Goal: Task Accomplishment & Management: Complete application form

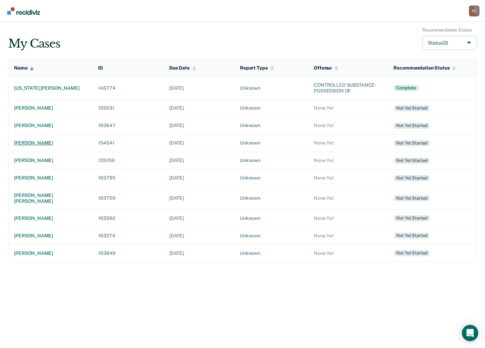
click at [43, 143] on div "[PERSON_NAME]" at bounding box center [50, 143] width 73 height 6
click at [53, 233] on div "[PERSON_NAME]" at bounding box center [50, 236] width 73 height 6
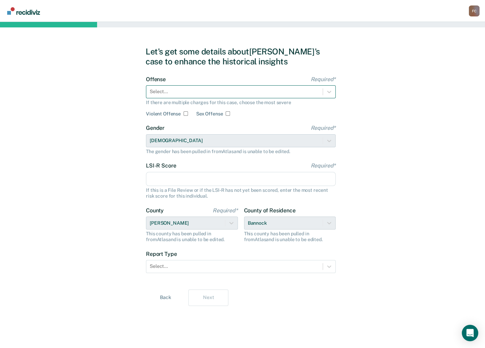
click at [203, 92] on div at bounding box center [235, 91] width 170 height 7
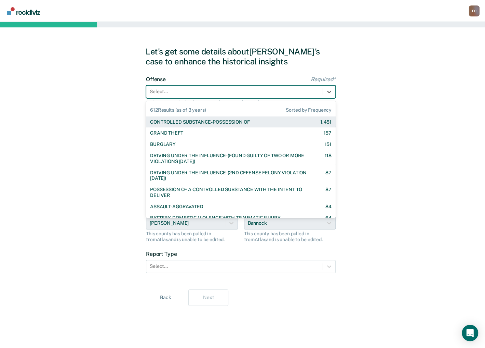
click at [197, 121] on div "CONTROLLED SUBSTANCE-POSSESSION OF" at bounding box center [200, 122] width 100 height 6
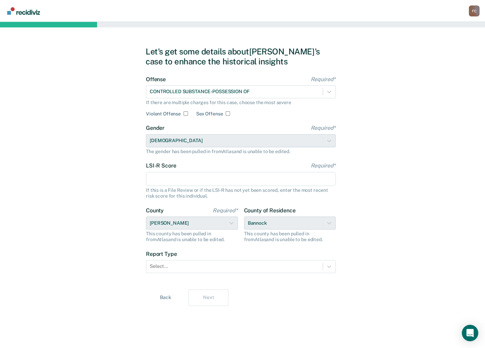
click at [156, 178] on input "LSI-R Score Required*" at bounding box center [241, 179] width 190 height 14
type input "24"
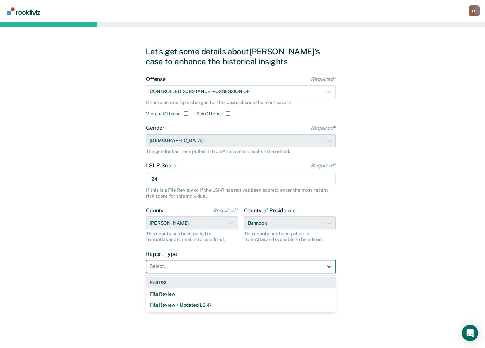
click at [175, 263] on div at bounding box center [235, 265] width 170 height 7
click at [170, 283] on div "Full PSI" at bounding box center [241, 282] width 190 height 11
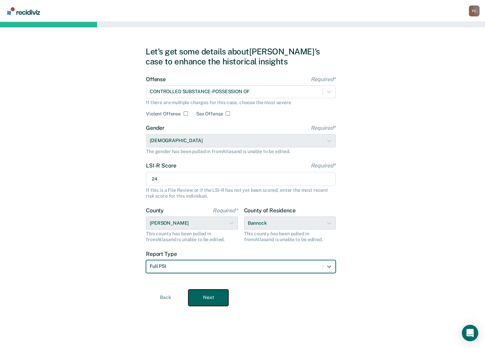
click at [217, 295] on button "Next" at bounding box center [208, 297] width 40 height 16
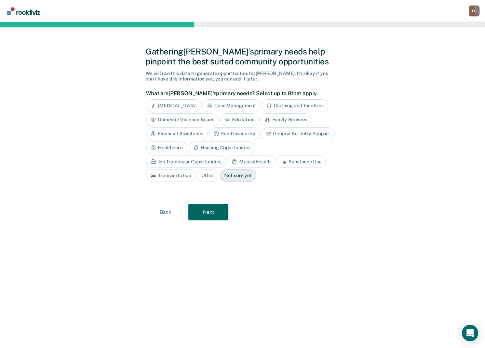
click at [277, 161] on div "Substance Use" at bounding box center [301, 161] width 49 height 13
click at [227, 160] on div "Mental Health" at bounding box center [251, 161] width 48 height 13
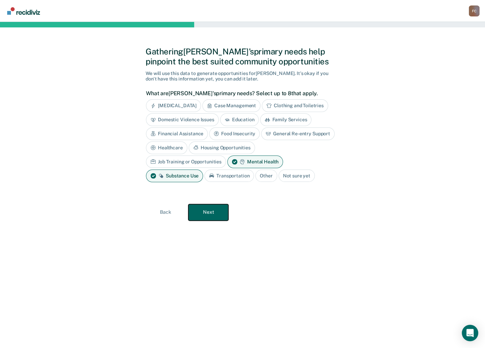
click at [210, 212] on button "Next" at bounding box center [208, 212] width 40 height 16
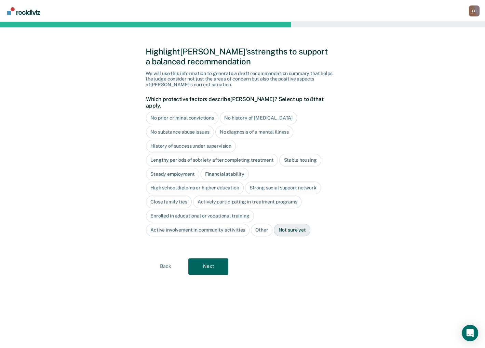
click at [263, 112] on div "No history of [MEDICAL_DATA]" at bounding box center [258, 118] width 77 height 13
click at [296, 154] on div "Stable housing" at bounding box center [300, 160] width 42 height 13
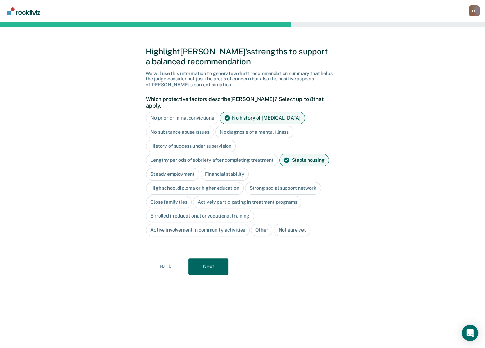
click at [170, 168] on div "Steady employment" at bounding box center [172, 174] width 53 height 13
click at [232, 168] on div "Financial stability" at bounding box center [233, 174] width 48 height 13
click at [270, 182] on div "Strong social support network" at bounding box center [283, 188] width 76 height 13
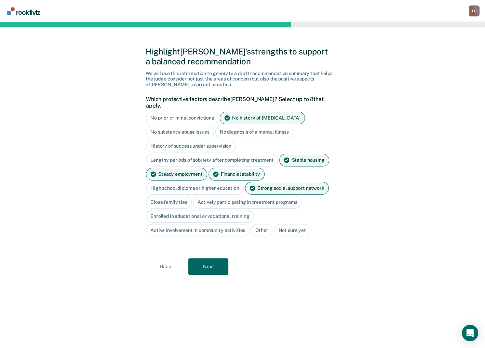
click at [181, 196] on div "Close family ties" at bounding box center [169, 202] width 46 height 13
click at [264, 183] on div "Strong social support network" at bounding box center [287, 188] width 84 height 13
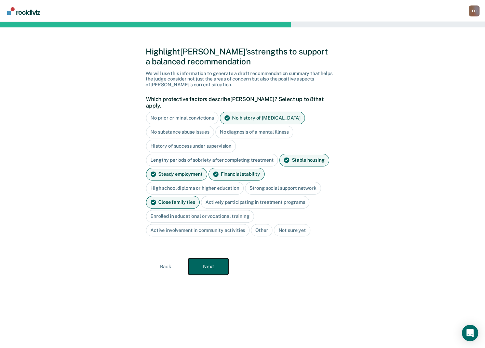
click at [212, 258] on button "Next" at bounding box center [208, 266] width 40 height 16
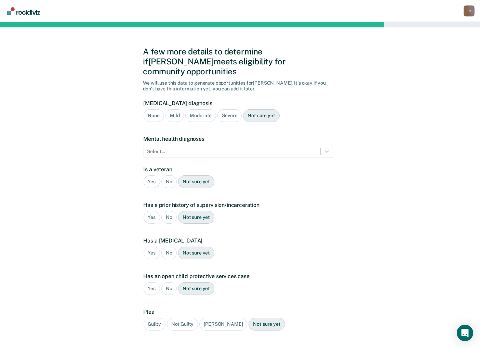
click at [231, 109] on div "Severe" at bounding box center [230, 115] width 24 height 13
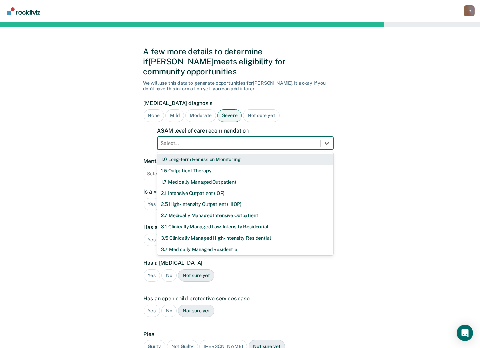
click at [206, 140] on div at bounding box center [239, 143] width 156 height 7
click at [206, 109] on div "Moderate" at bounding box center [200, 115] width 31 height 13
click at [186, 140] on div at bounding box center [239, 143] width 156 height 7
click at [182, 154] on div "1.0 Long-Term Remission Monitoring" at bounding box center [245, 159] width 176 height 11
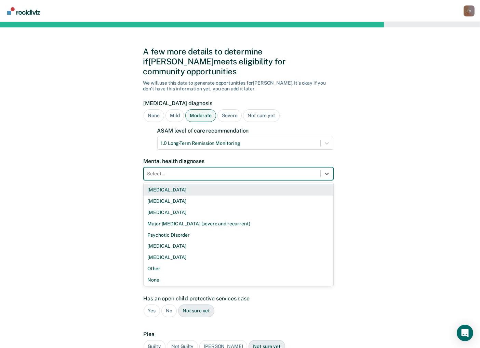
click at [178, 170] on div at bounding box center [232, 173] width 170 height 7
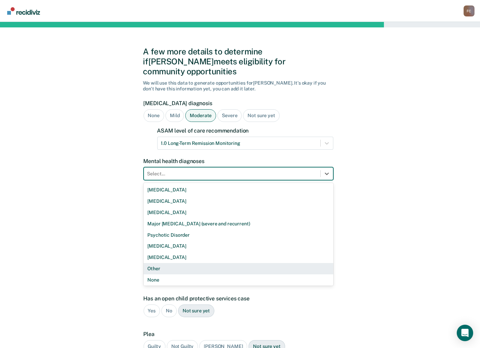
click at [159, 263] on div "Other" at bounding box center [239, 268] width 190 height 11
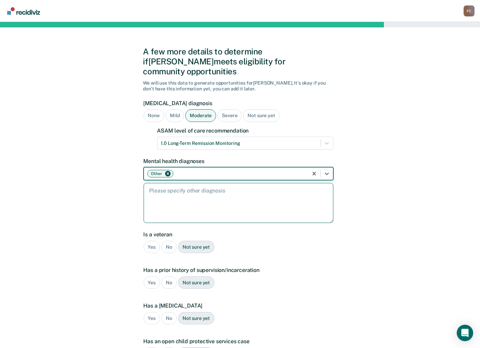
click at [188, 185] on textarea at bounding box center [239, 203] width 190 height 40
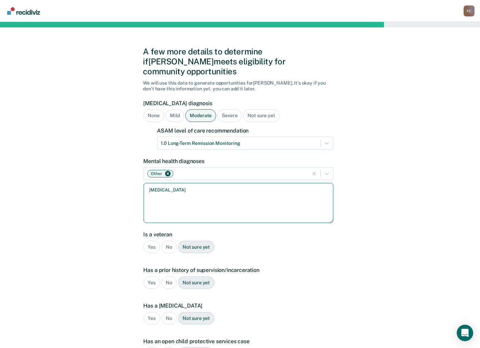
type textarea "[MEDICAL_DATA]"
click at [169, 240] on div "No" at bounding box center [168, 246] width 15 height 13
click at [152, 276] on div "Yes" at bounding box center [152, 282] width 17 height 13
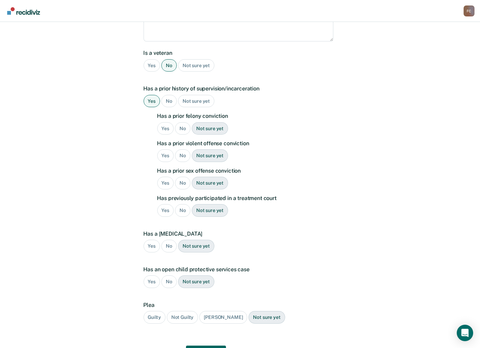
scroll to position [209, 0]
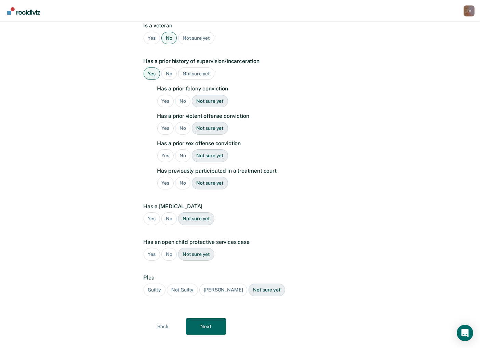
click at [181, 95] on div "No" at bounding box center [182, 101] width 15 height 13
click at [180, 122] on div "No" at bounding box center [182, 128] width 15 height 13
click at [183, 149] on div "No" at bounding box center [182, 155] width 15 height 13
click at [181, 177] on div "No" at bounding box center [182, 183] width 15 height 13
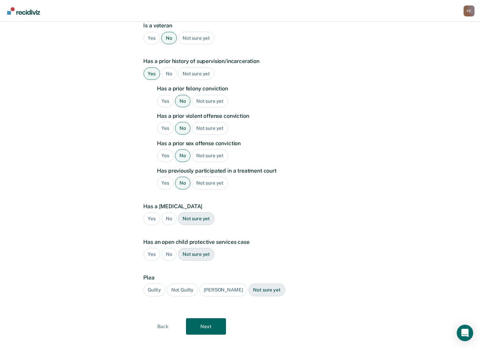
click at [168, 212] on div "No" at bounding box center [168, 218] width 15 height 13
click at [167, 248] on div "No" at bounding box center [168, 254] width 15 height 13
click at [156, 283] on div "Guilty" at bounding box center [155, 289] width 22 height 13
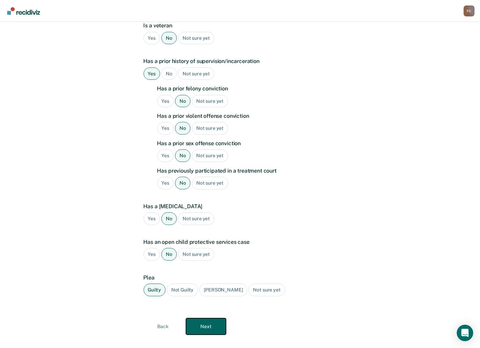
click at [207, 318] on button "Next" at bounding box center [206, 326] width 40 height 16
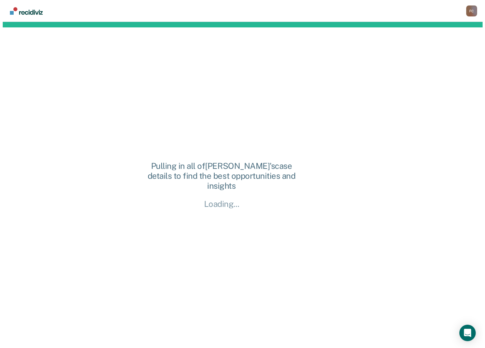
scroll to position [0, 0]
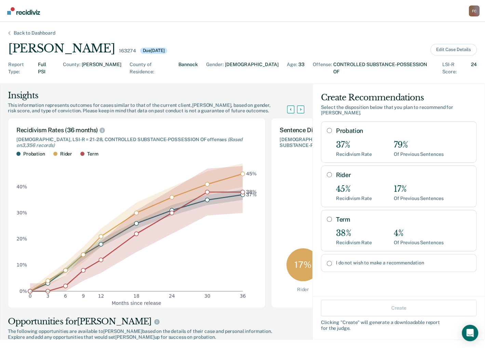
click at [327, 128] on input "Probation" at bounding box center [329, 130] width 5 height 5
radio input "true"
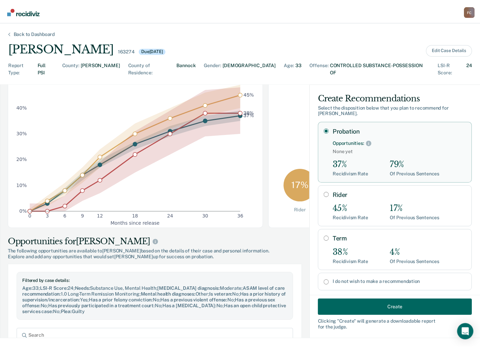
scroll to position [182, 0]
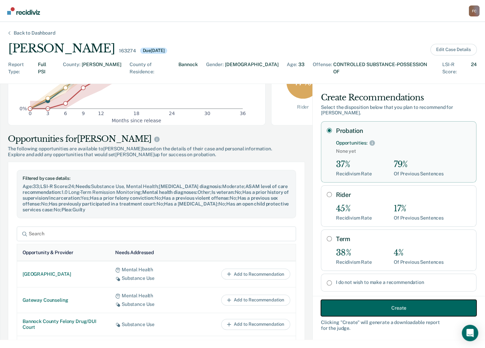
click at [388, 307] on button "Create" at bounding box center [399, 307] width 156 height 16
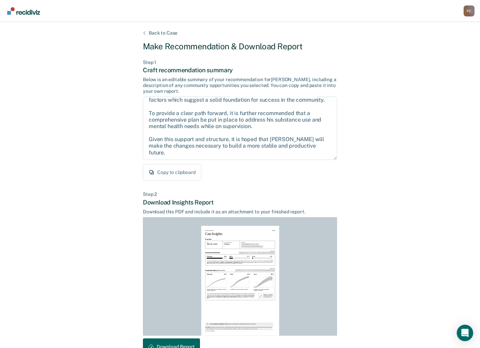
scroll to position [42, 0]
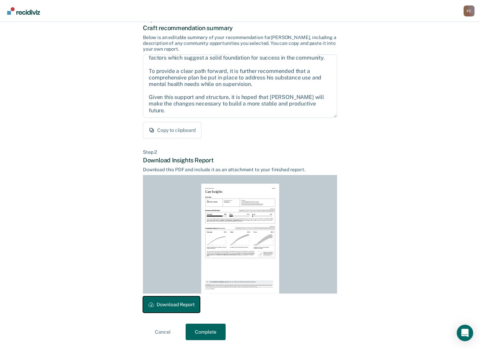
click at [172, 303] on button "Download Report" at bounding box center [171, 304] width 57 height 16
click at [210, 330] on button "Complete" at bounding box center [206, 331] width 40 height 16
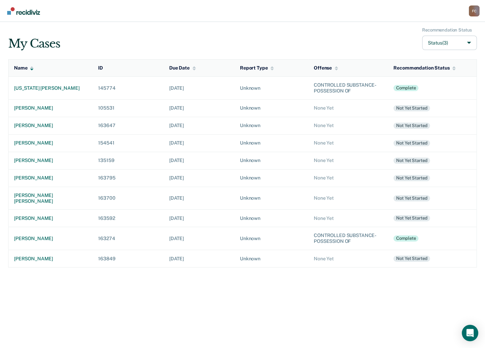
click at [338, 307] on div "My Cases Recommendation Status Status (3) Name ID Due Date Report Type Offense …" at bounding box center [242, 185] width 485 height 326
click at [56, 235] on div "[PERSON_NAME]" at bounding box center [50, 238] width 73 height 6
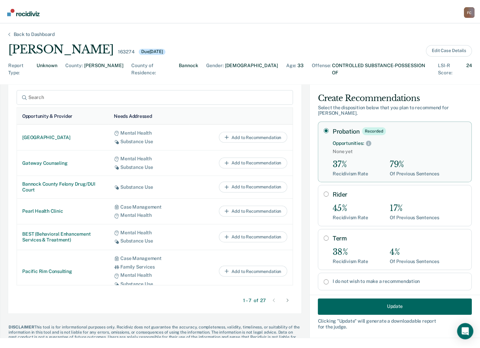
scroll to position [335, 0]
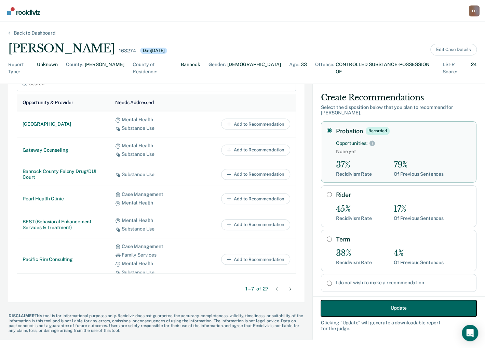
click at [388, 305] on button "Update" at bounding box center [399, 307] width 156 height 16
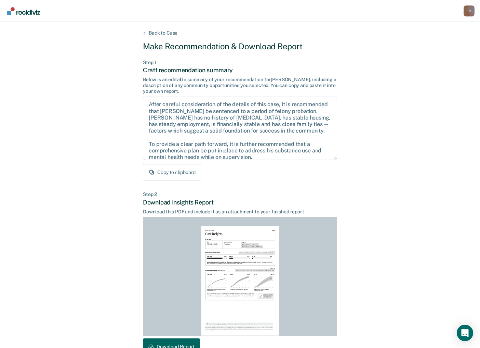
scroll to position [42, 0]
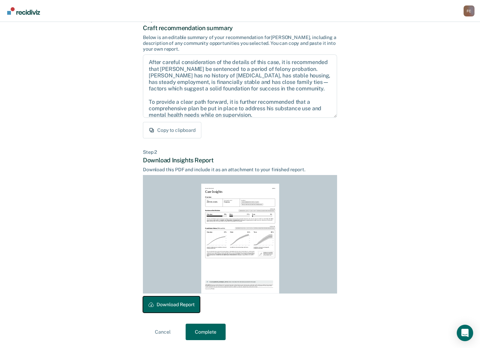
click at [164, 303] on button "Download Report" at bounding box center [171, 304] width 57 height 16
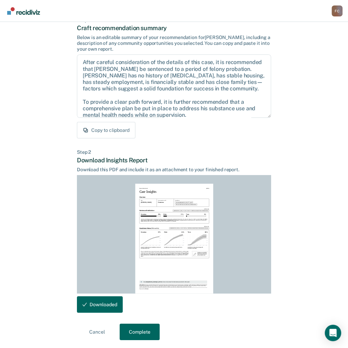
scroll to position [392, 0]
